Goal: Use online tool/utility: Utilize a website feature to perform a specific function

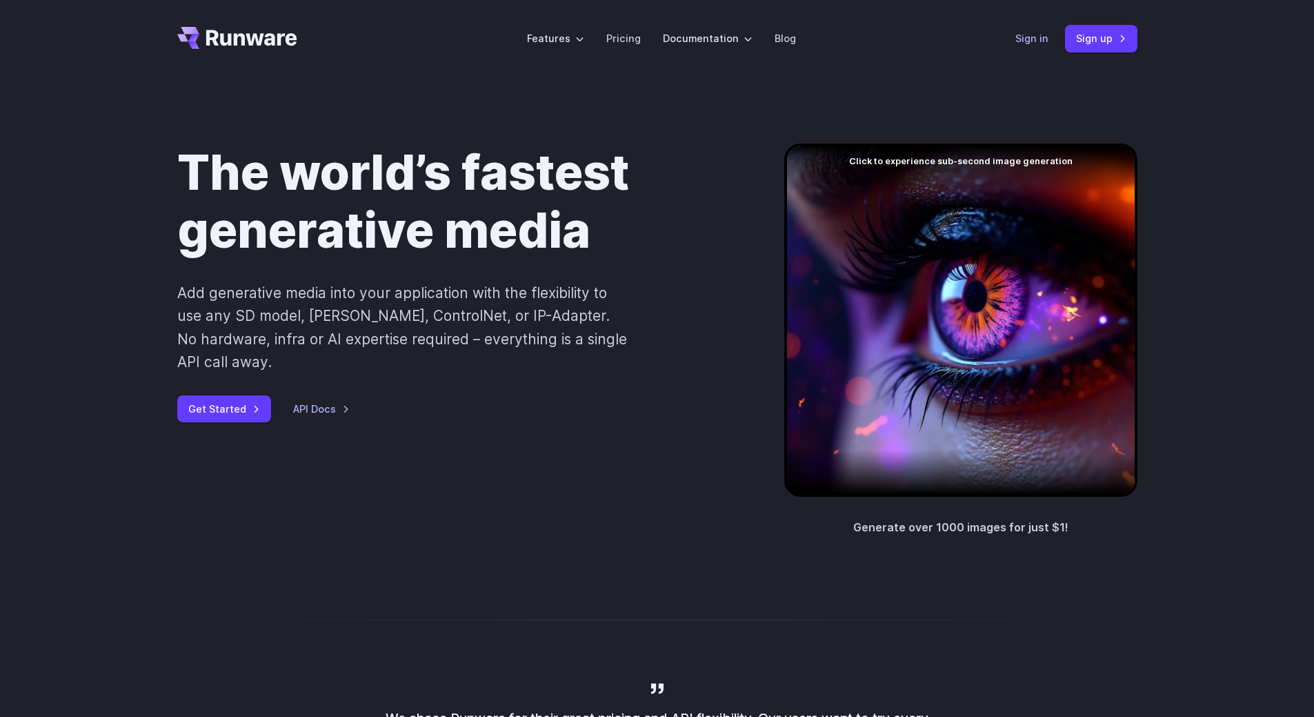
click at [1045, 46] on link "Sign in" at bounding box center [1032, 38] width 33 height 16
click at [1040, 43] on link "Sign in" at bounding box center [1032, 38] width 33 height 16
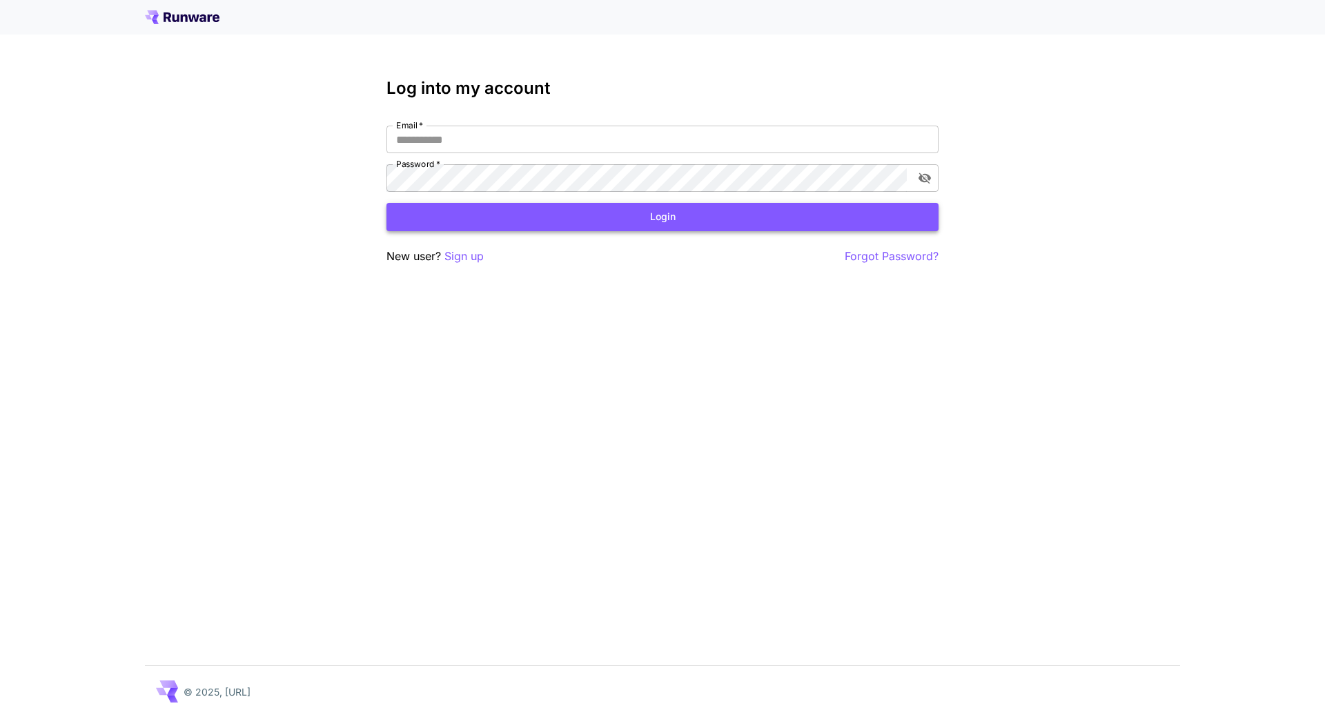
type input "**********"
click at [520, 218] on button "Login" at bounding box center [662, 217] width 552 height 28
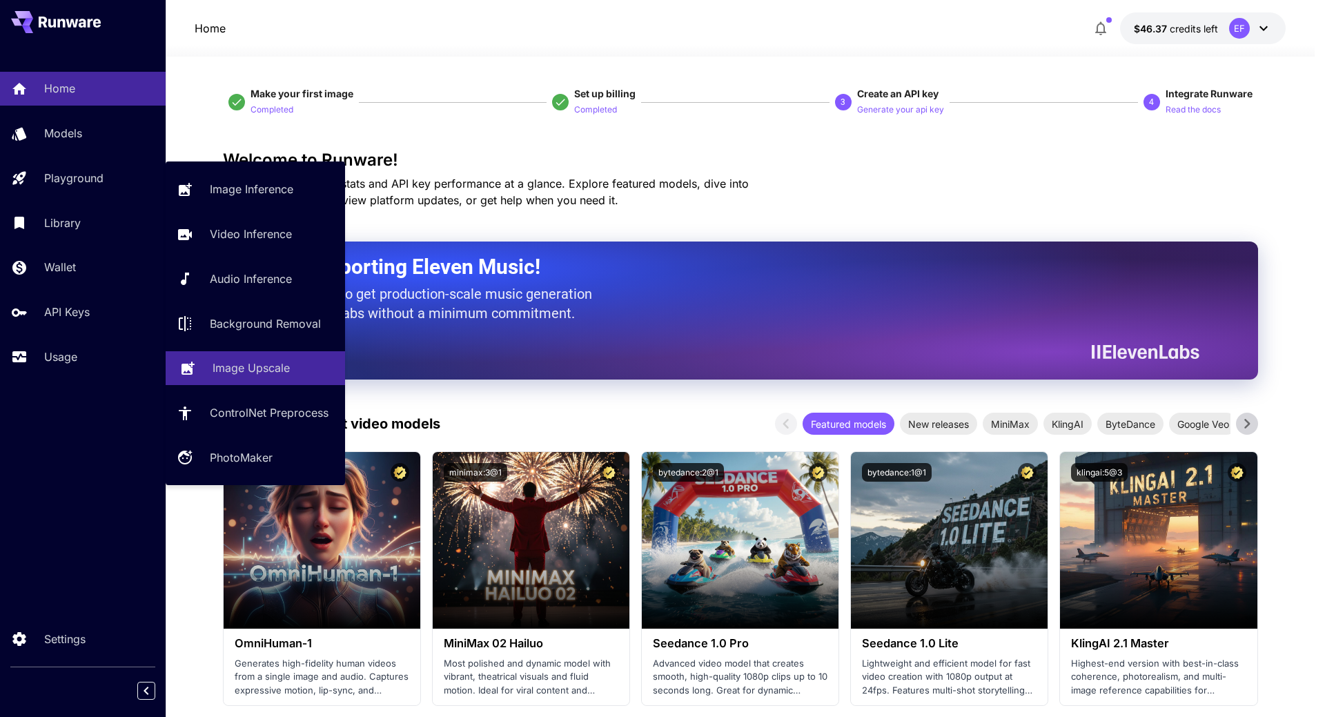
click at [250, 375] on p "Image Upscale" at bounding box center [250, 367] width 77 height 17
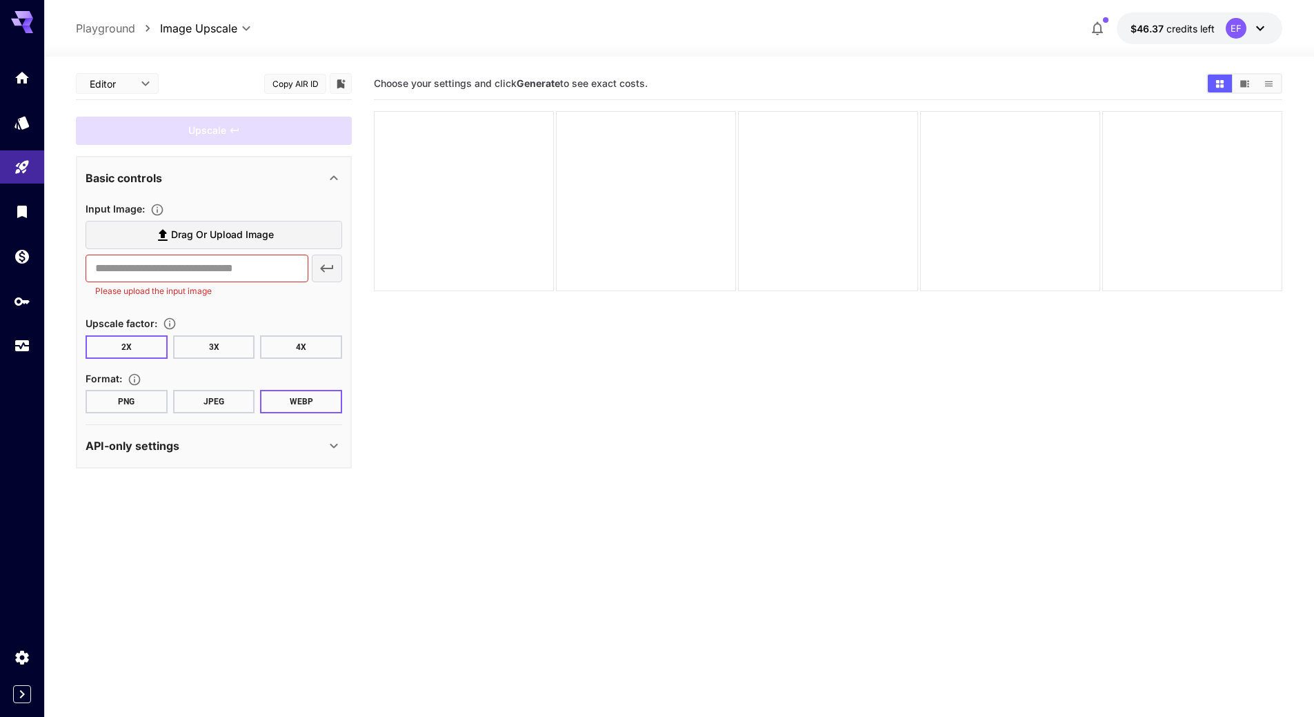
drag, startPoint x: 204, startPoint y: 396, endPoint x: 216, endPoint y: 380, distance: 20.1
click at [204, 394] on button "JPEG" at bounding box center [214, 401] width 82 height 23
click at [298, 245] on label "Drag or upload image" at bounding box center [214, 235] width 257 height 28
click at [0, 0] on input "Drag or upload image" at bounding box center [0, 0] width 0 height 0
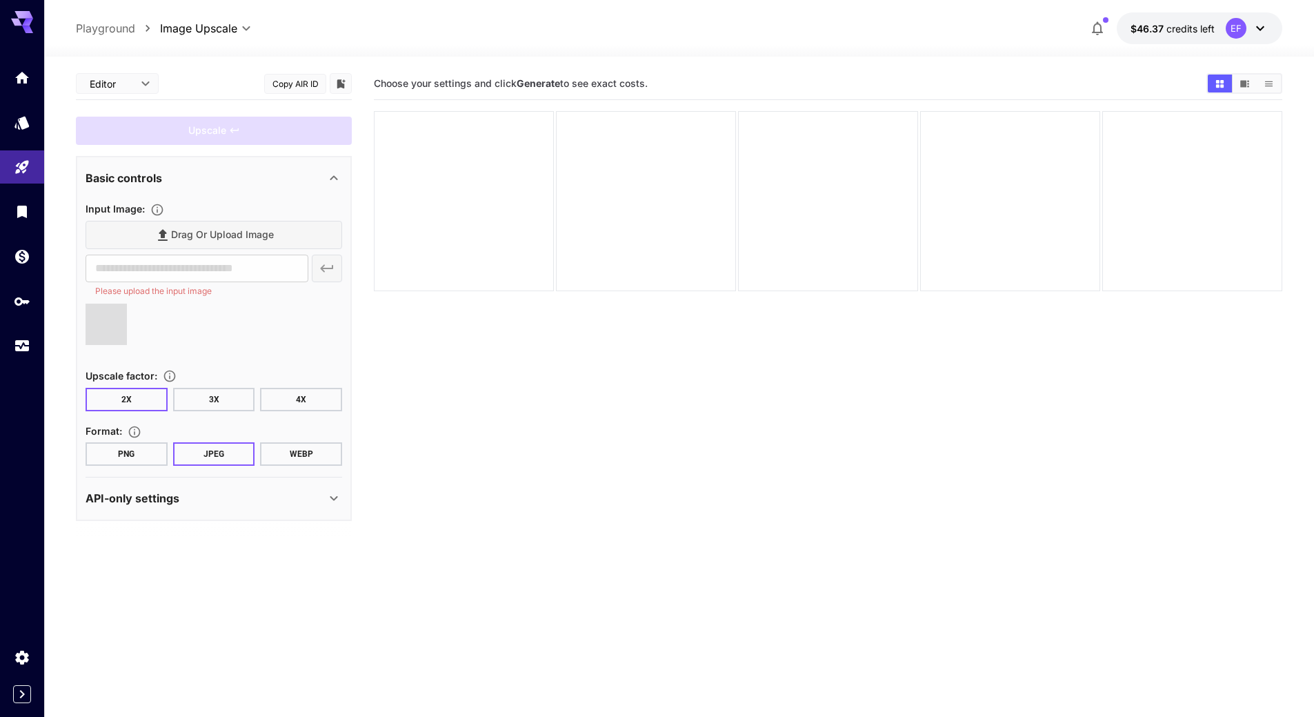
type input "**********"
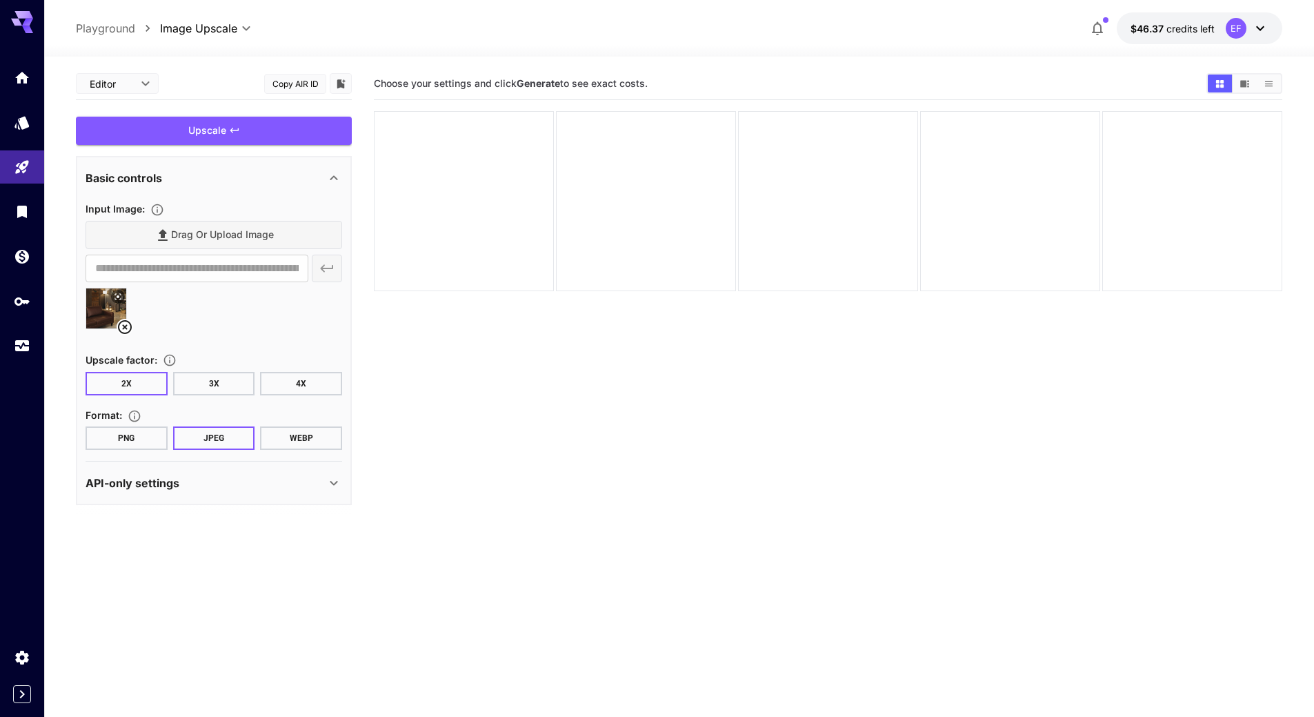
click at [302, 398] on div "**********" at bounding box center [214, 325] width 257 height 250
click at [236, 390] on button "3X" at bounding box center [214, 383] width 82 height 23
click at [248, 139] on div "Upscale" at bounding box center [214, 131] width 276 height 28
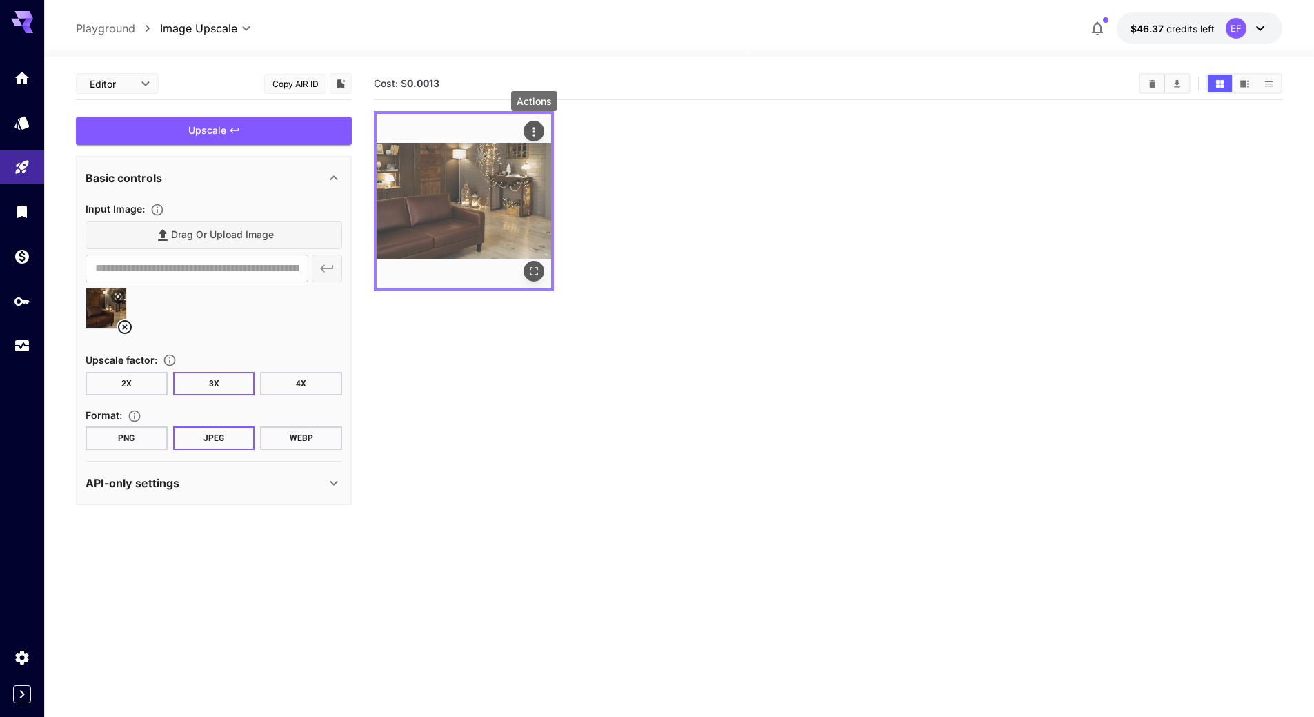
drag, startPoint x: 527, startPoint y: 133, endPoint x: 535, endPoint y: 132, distance: 8.3
click at [529, 133] on button "Actions" at bounding box center [534, 131] width 21 height 21
click at [536, 132] on icon "Actions" at bounding box center [534, 132] width 14 height 14
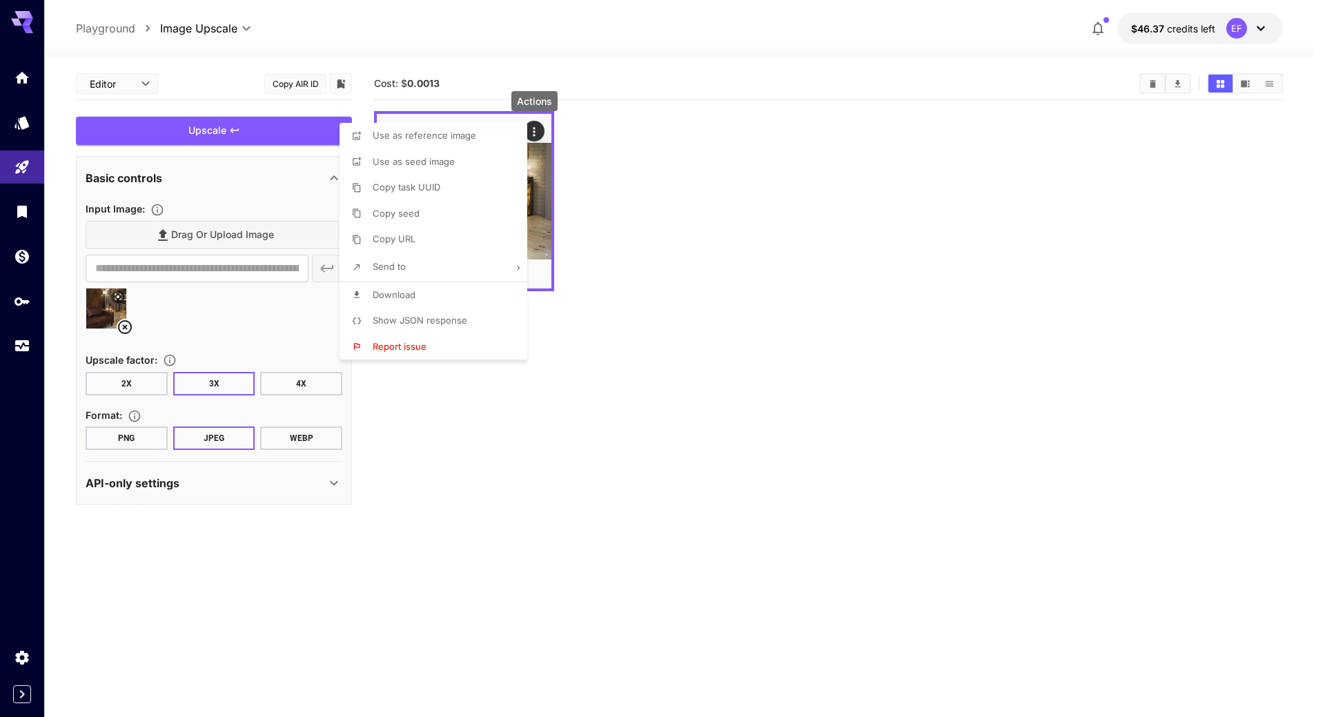
click at [439, 302] on li "Download" at bounding box center [437, 295] width 196 height 26
click at [123, 329] on div at bounding box center [662, 358] width 1325 height 717
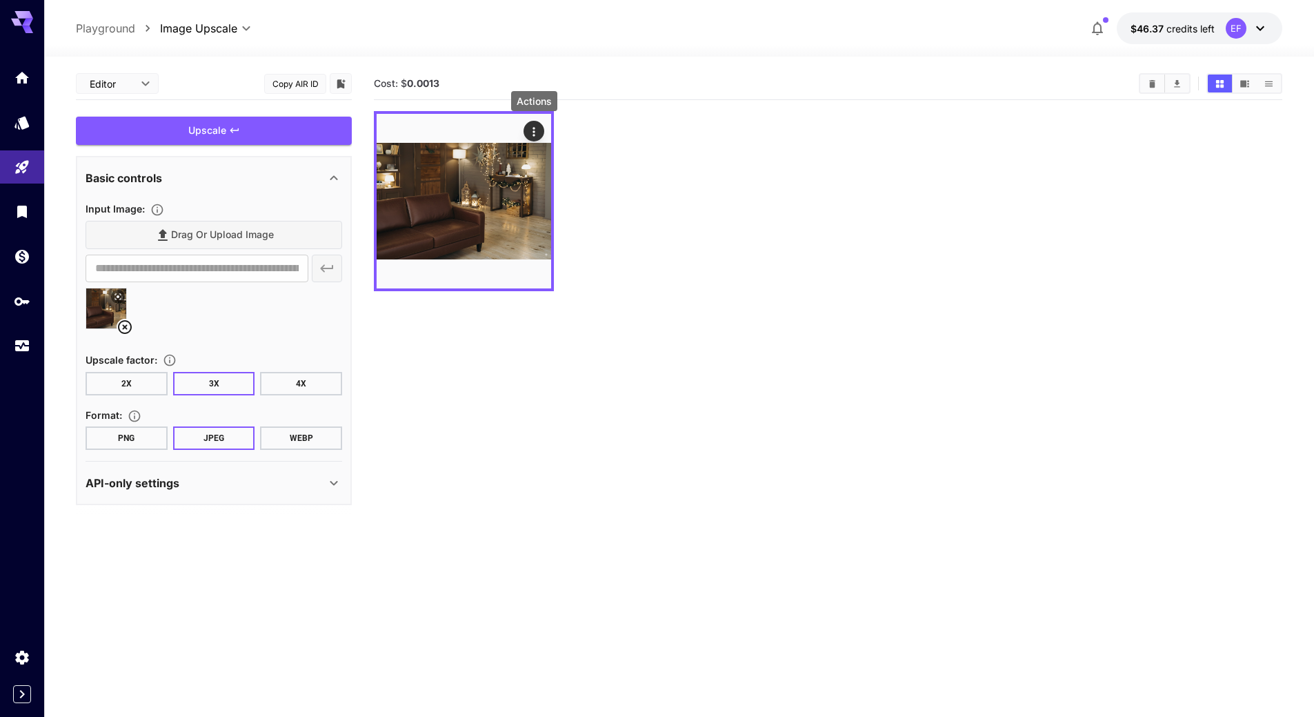
click at [127, 328] on icon at bounding box center [125, 327] width 14 height 14
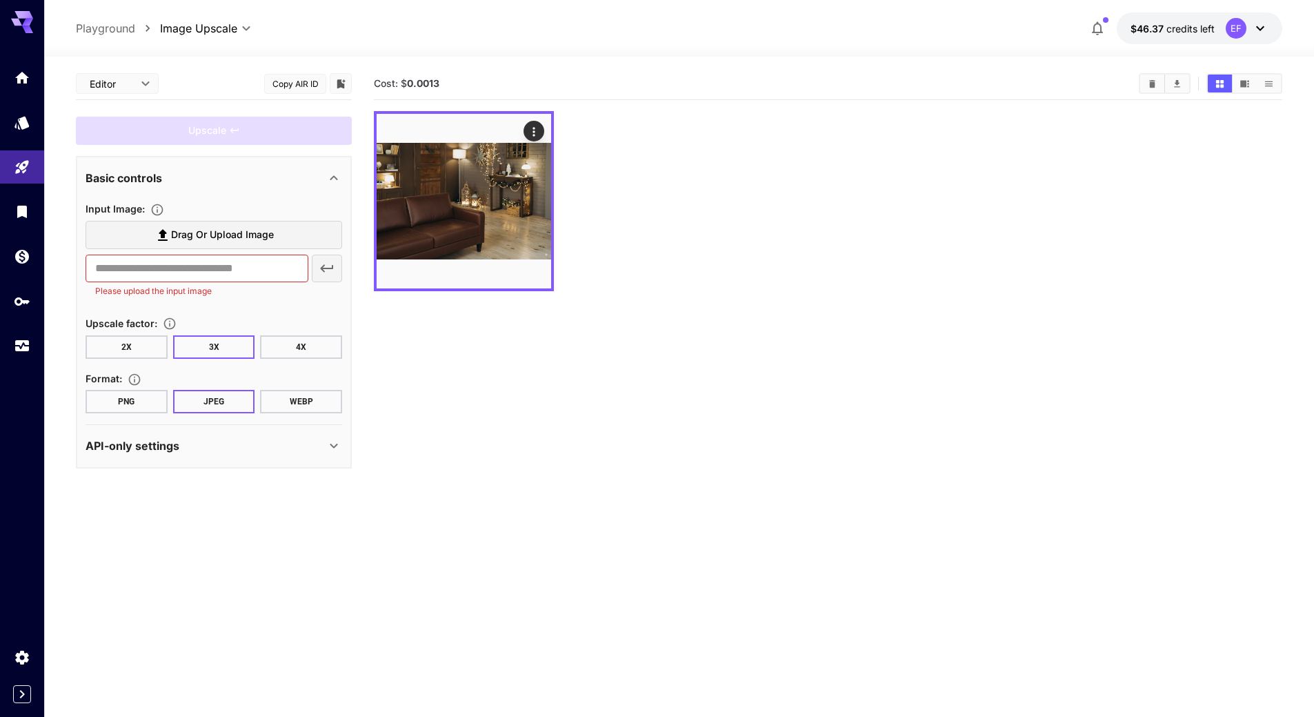
click at [208, 244] on label "Drag or upload image" at bounding box center [214, 235] width 257 height 28
click at [0, 0] on input "Drag or upload image" at bounding box center [0, 0] width 0 height 0
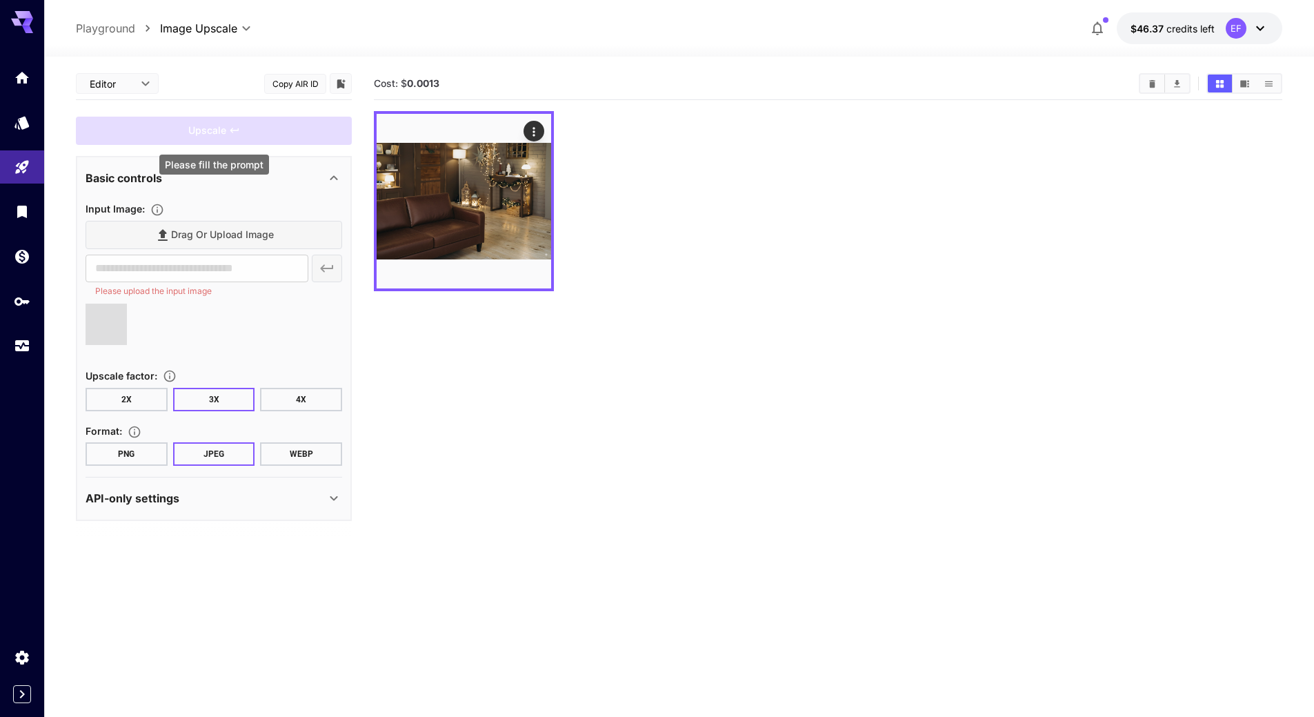
type input "**********"
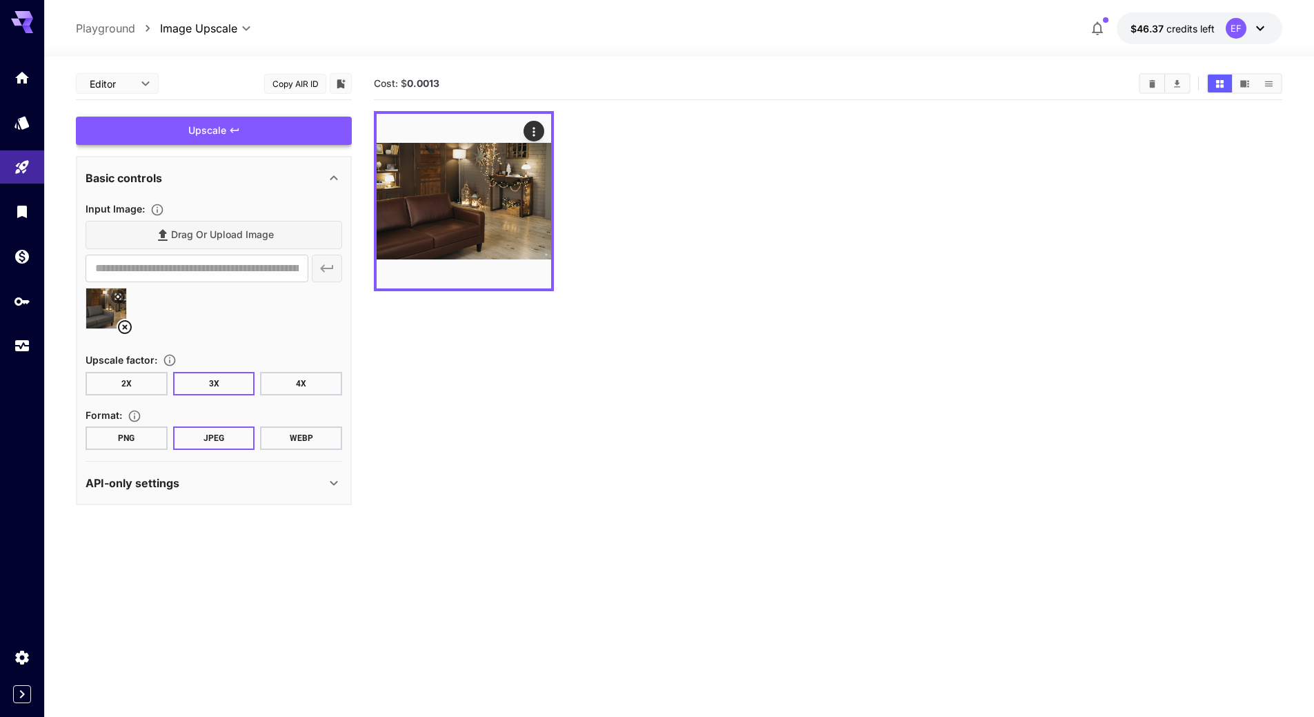
click at [219, 134] on div "Upscale" at bounding box center [214, 131] width 276 height 28
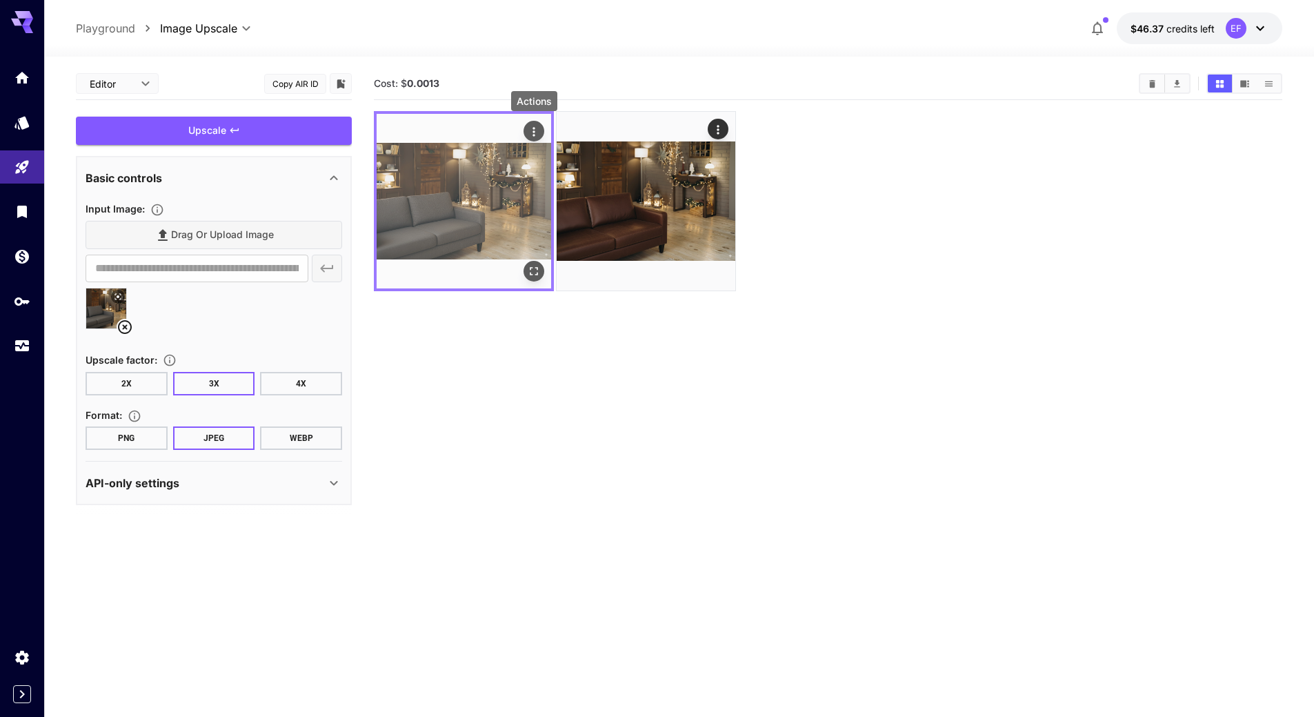
click at [533, 123] on div "Actions" at bounding box center [534, 131] width 14 height 17
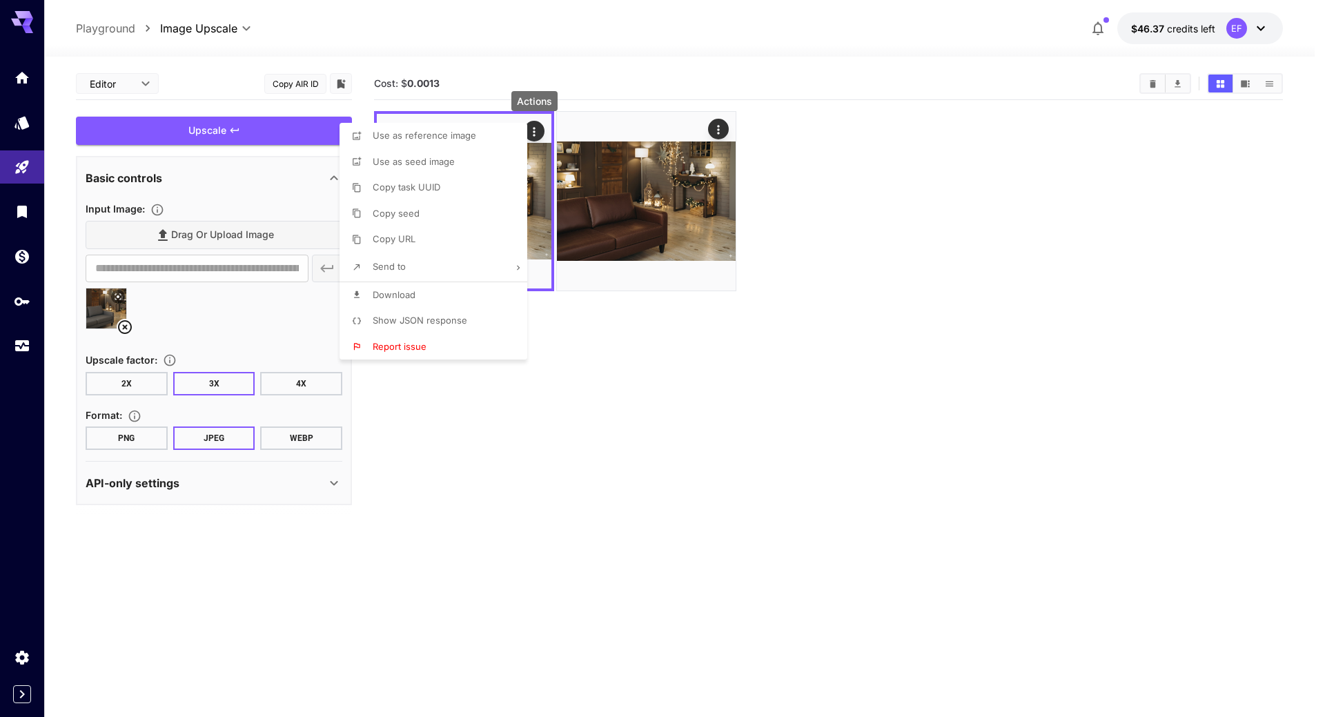
click at [448, 293] on li "Download" at bounding box center [437, 295] width 196 height 26
click at [652, 396] on div at bounding box center [662, 358] width 1325 height 717
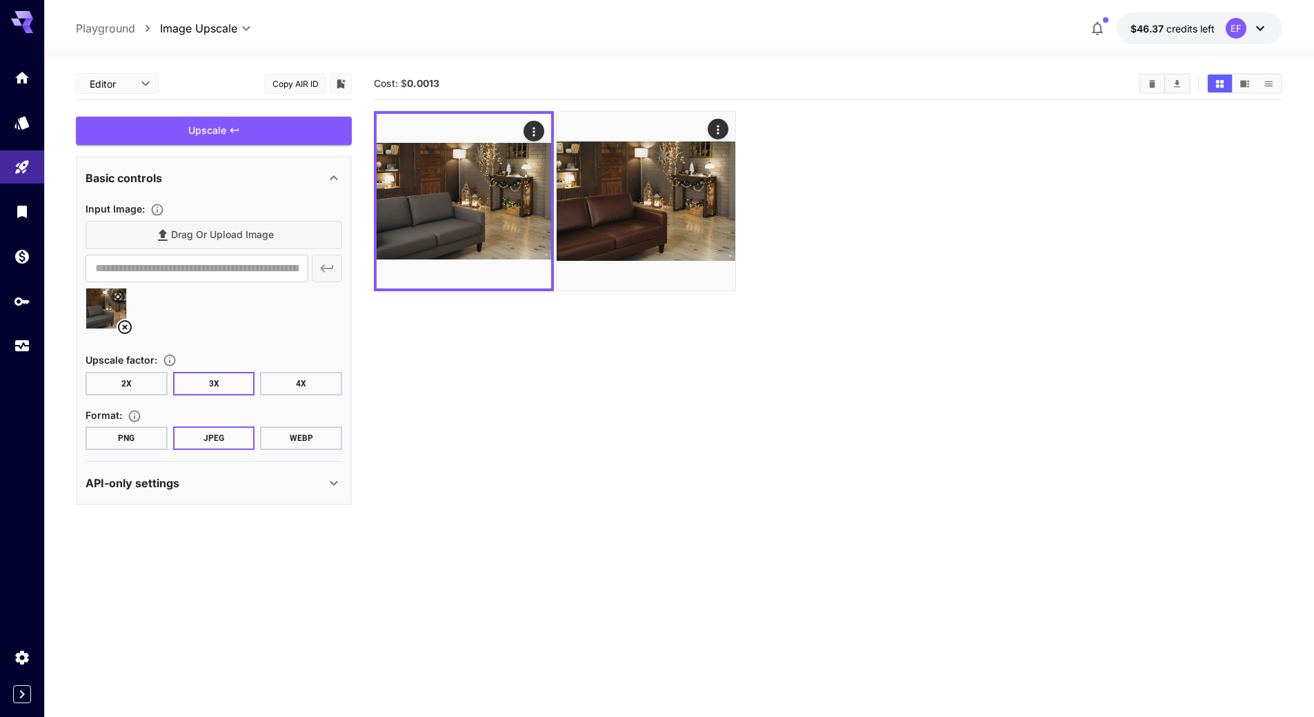
click at [122, 324] on icon at bounding box center [125, 327] width 17 height 17
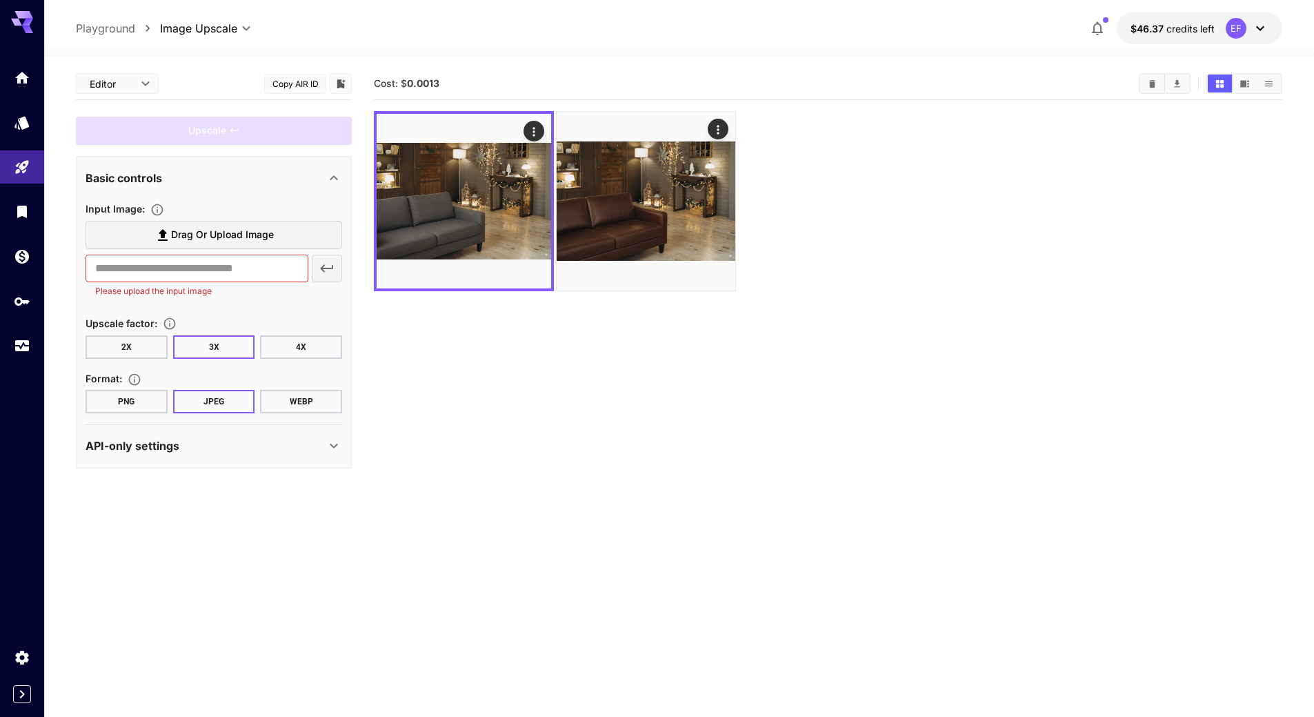
click at [280, 347] on button "4X" at bounding box center [301, 346] width 82 height 23
click at [226, 227] on span "Drag or upload image" at bounding box center [222, 234] width 103 height 17
click at [0, 0] on input "Drag or upload image" at bounding box center [0, 0] width 0 height 0
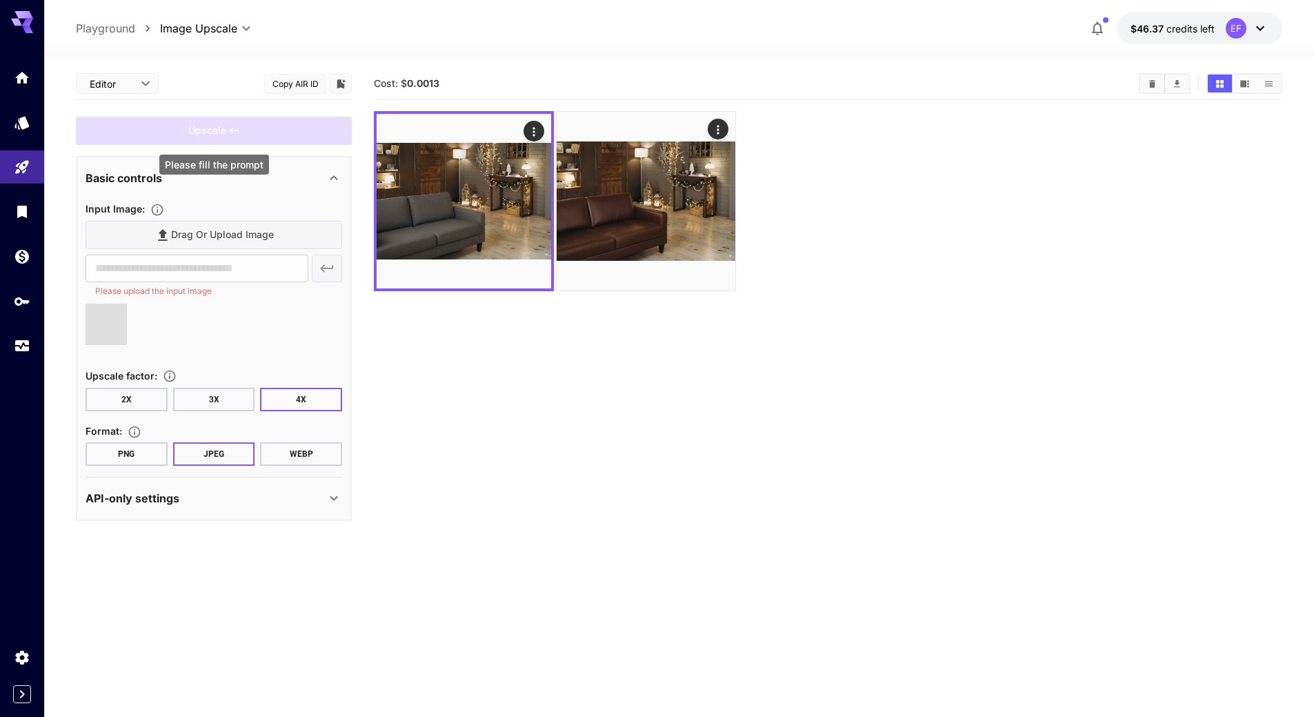
type input "**********"
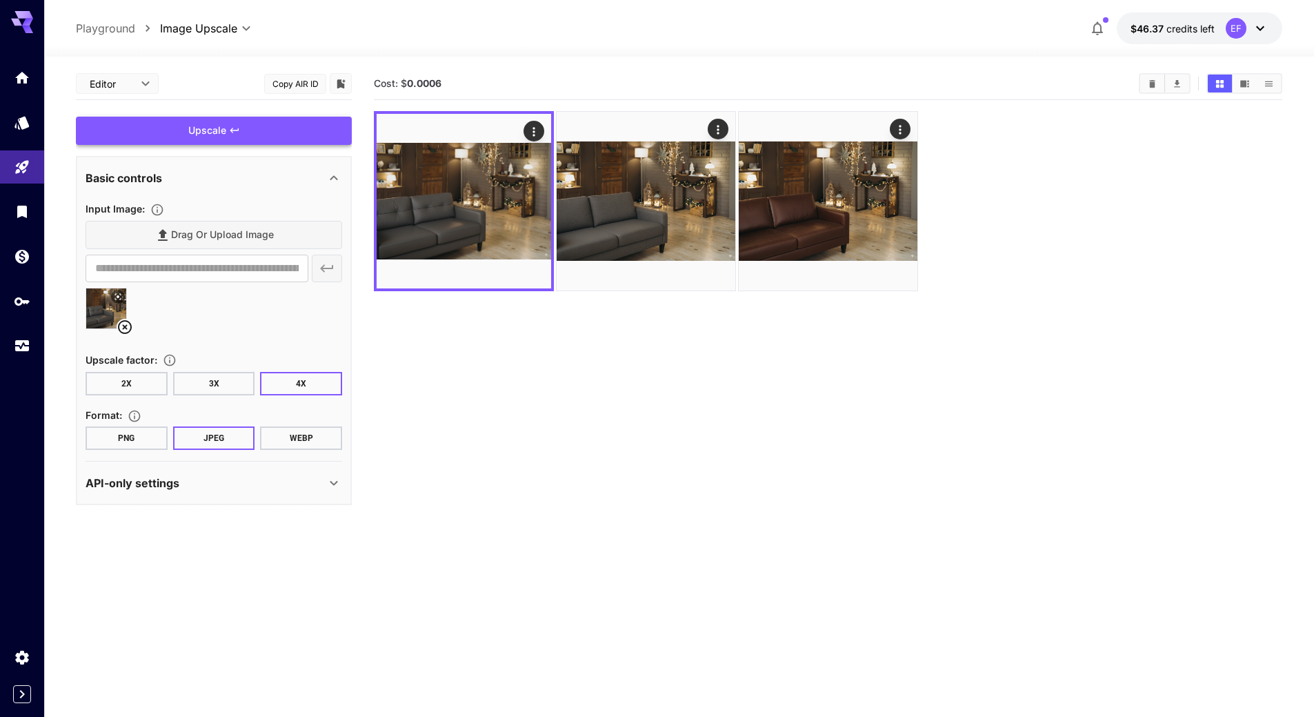
click at [217, 230] on div "Drag or upload image" at bounding box center [214, 235] width 257 height 28
click at [125, 329] on icon at bounding box center [125, 327] width 17 height 17
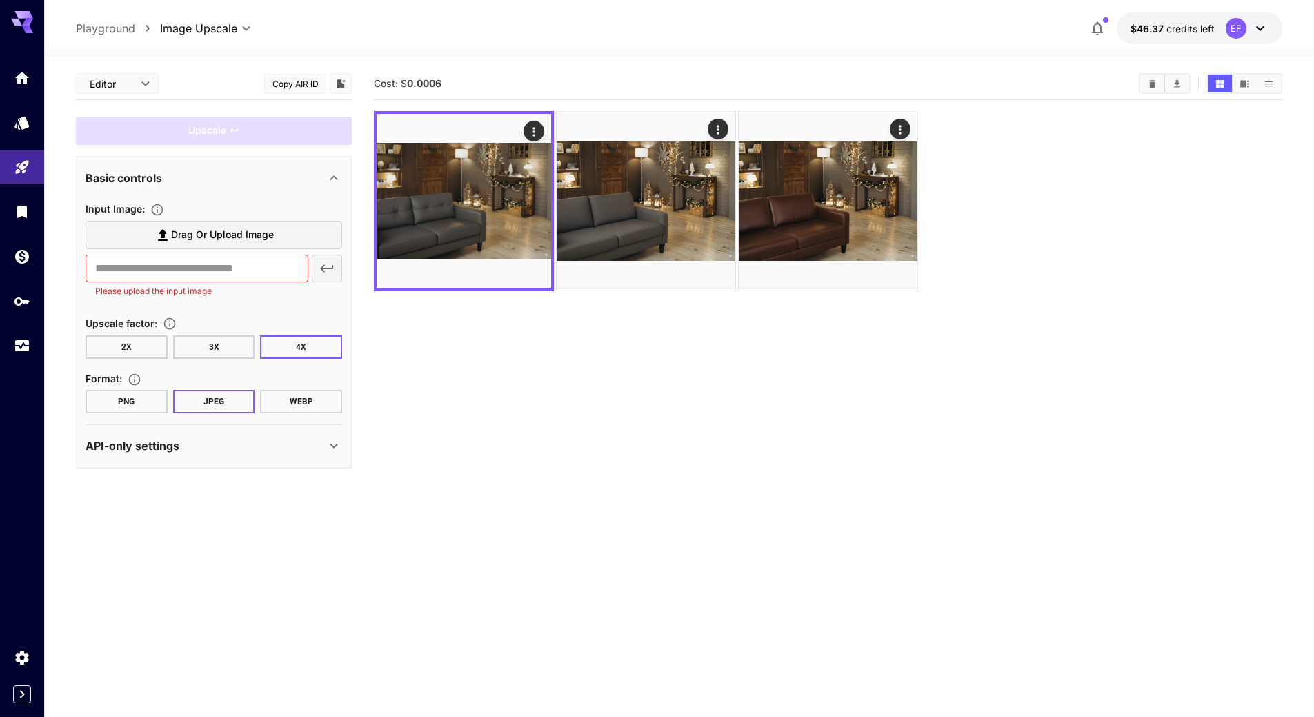
click at [199, 234] on span "Drag or upload image" at bounding box center [222, 234] width 103 height 17
click at [0, 0] on input "Drag or upload image" at bounding box center [0, 0] width 0 height 0
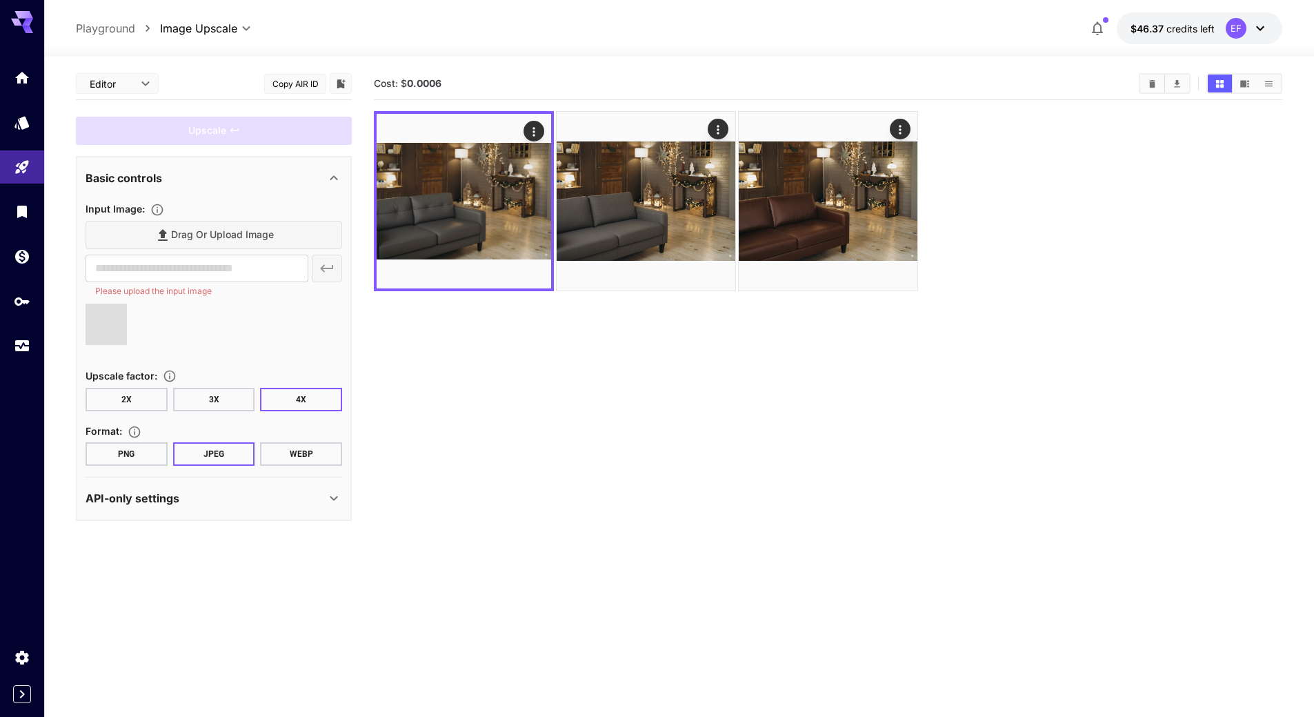
type input "**********"
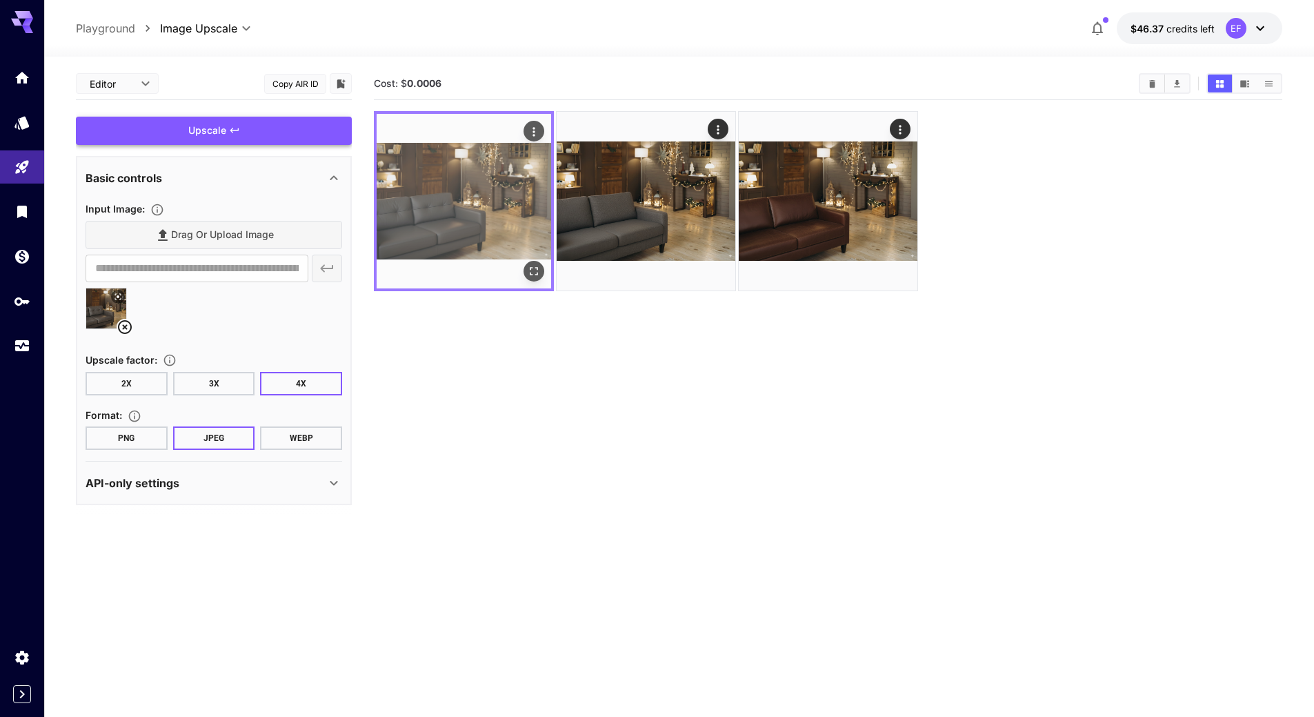
click at [542, 130] on button "Actions" at bounding box center [534, 131] width 21 height 21
click at [531, 126] on icon "Actions" at bounding box center [534, 132] width 14 height 14
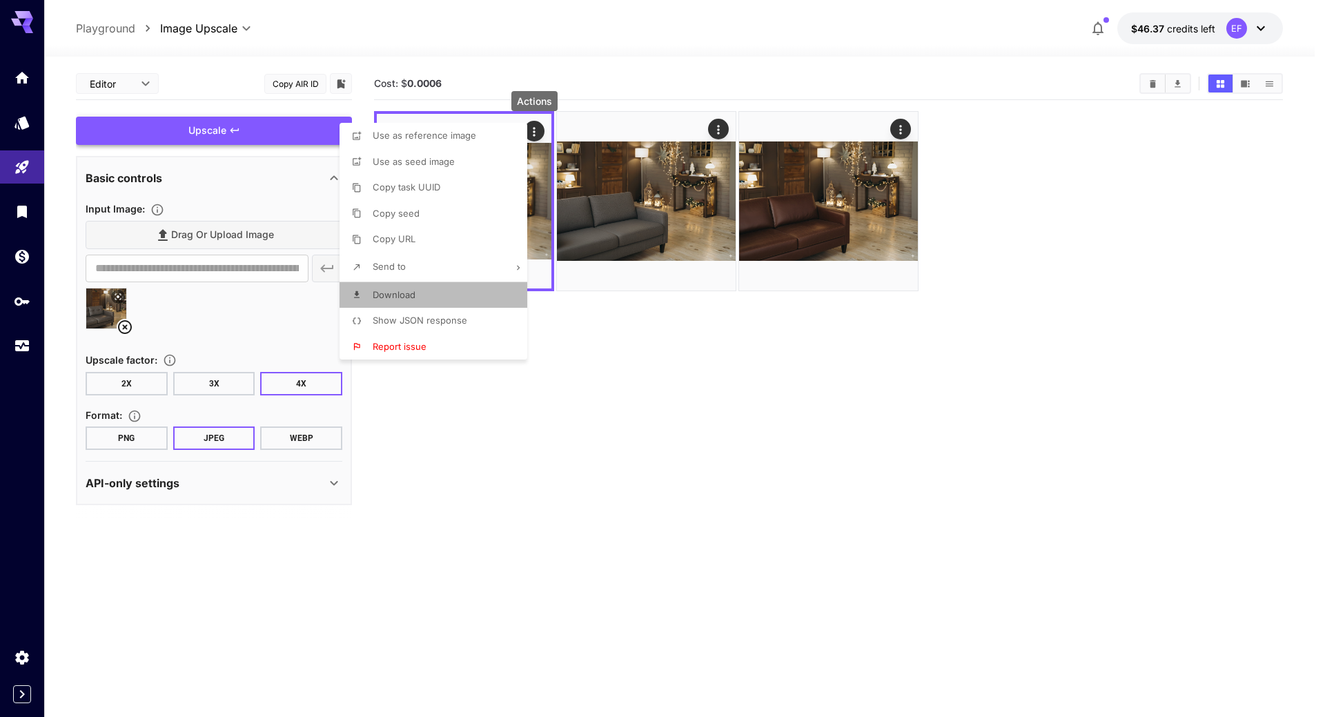
click at [435, 288] on li "Download" at bounding box center [437, 295] width 196 height 26
click at [259, 134] on div at bounding box center [662, 358] width 1325 height 717
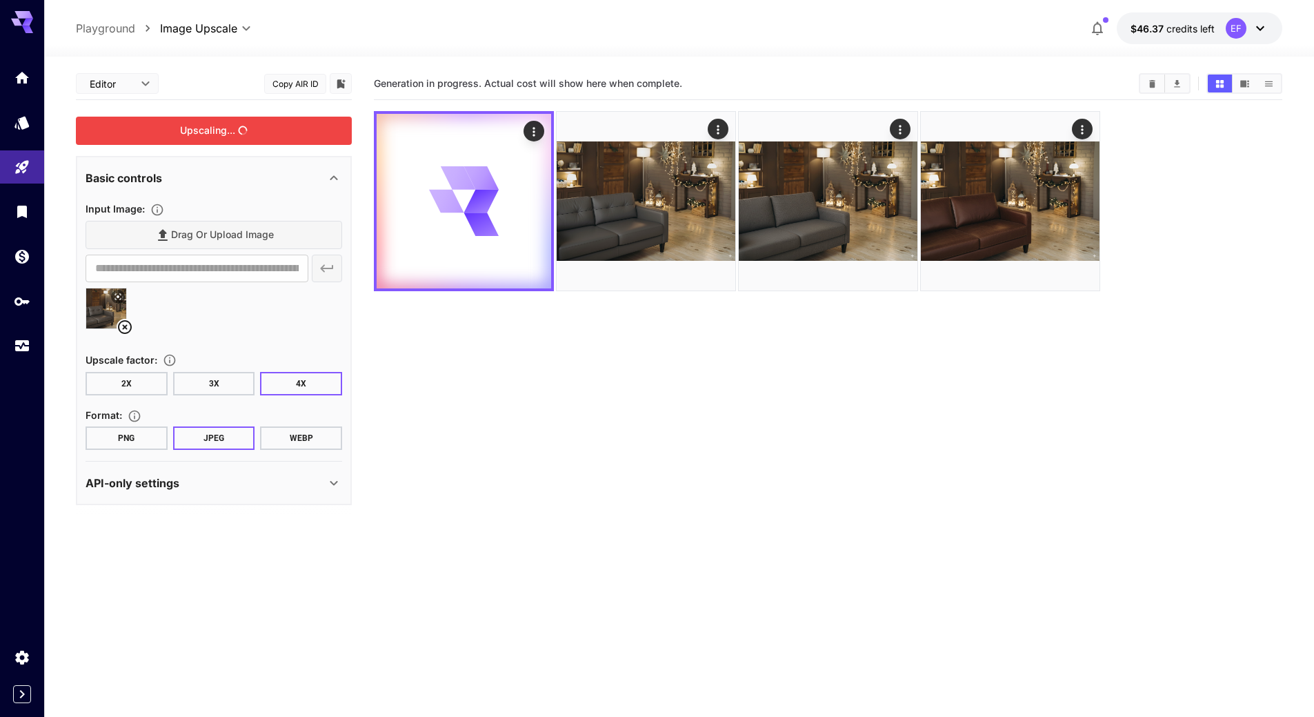
click at [245, 131] on div "Upscaling..." at bounding box center [214, 131] width 276 height 28
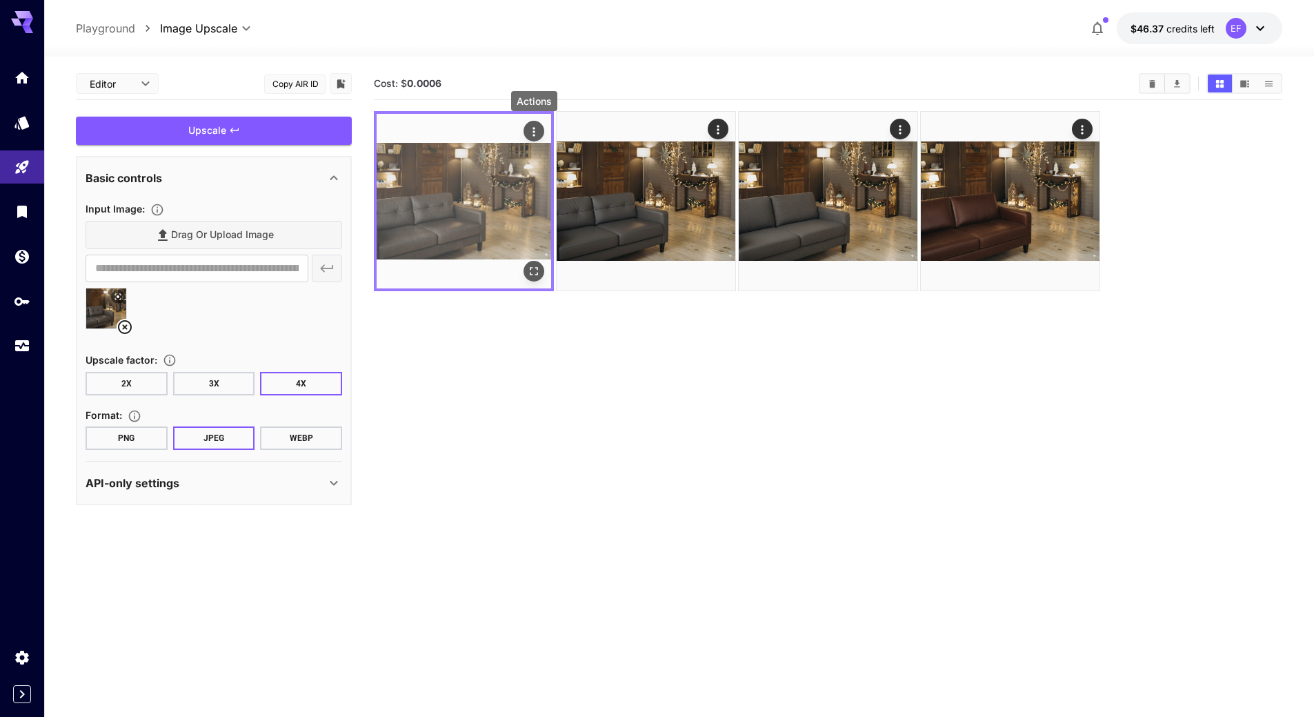
click at [535, 134] on icon "Actions" at bounding box center [534, 132] width 14 height 14
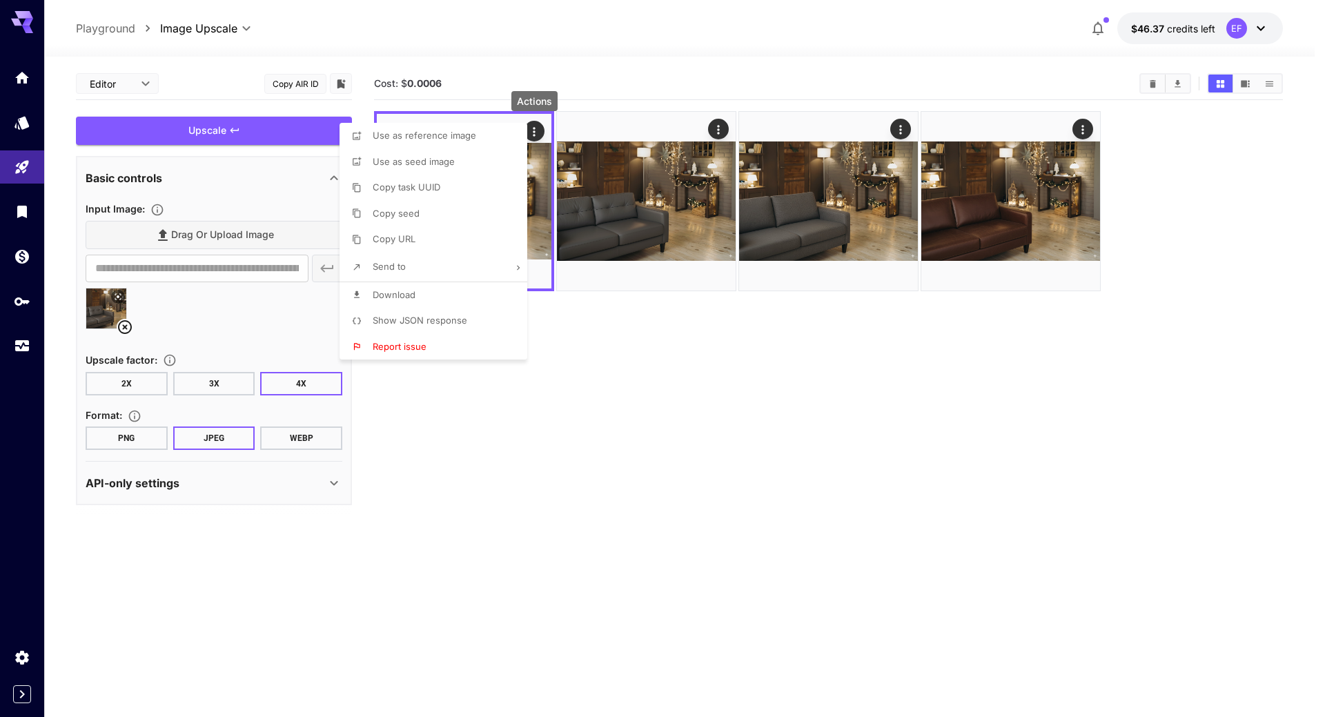
click at [466, 292] on li "Download" at bounding box center [437, 295] width 196 height 26
